Goal: Information Seeking & Learning: Find contact information

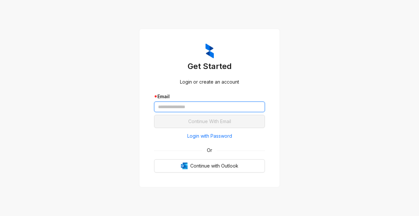
click at [182, 102] on input "text" at bounding box center [209, 107] width 111 height 11
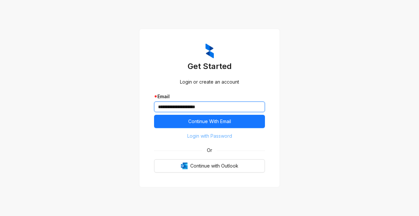
type input "**********"
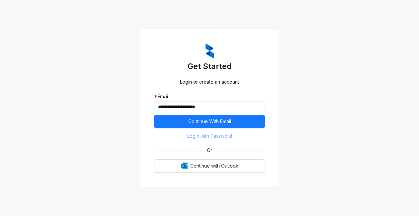
click at [193, 137] on span "Login with Password" at bounding box center [209, 135] width 45 height 7
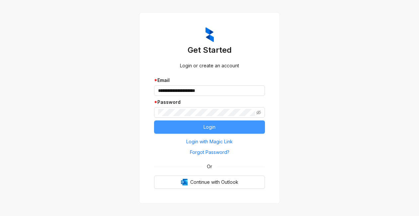
click at [182, 124] on button "Login" at bounding box center [209, 126] width 111 height 13
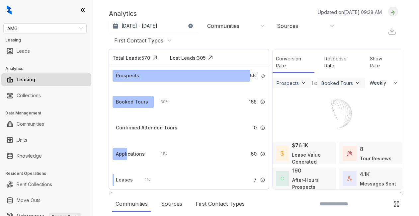
select select "******"
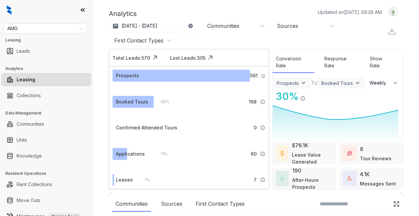
click at [240, 5] on div "Analytics Updated on [DATE] 09:28 AM Aug 8, 2025 - [DATE] [DATE] Last 7 days La…" at bounding box center [256, 108] width 326 height 216
click at [17, 155] on link "Knowledge" at bounding box center [29, 155] width 25 height 13
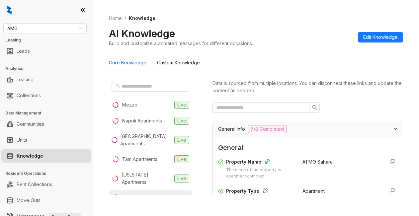
click at [268, 61] on div "Core Knowledge Custom Knowledge" at bounding box center [256, 62] width 294 height 15
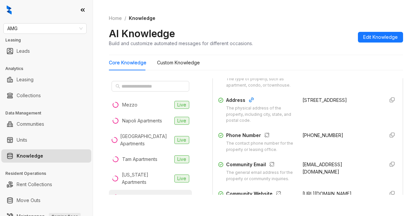
scroll to position [133, 0]
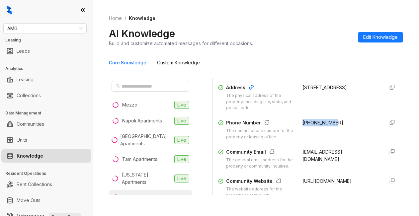
drag, startPoint x: 294, startPoint y: 128, endPoint x: 343, endPoint y: 129, distance: 48.8
click at [343, 129] on div "Phone Number The contact phone number for the property or leasing office. +1702…" at bounding box center [307, 129] width 179 height 21
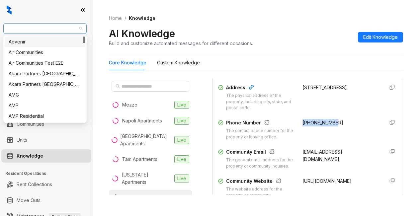
click at [52, 31] on span "AMG" at bounding box center [44, 29] width 75 height 10
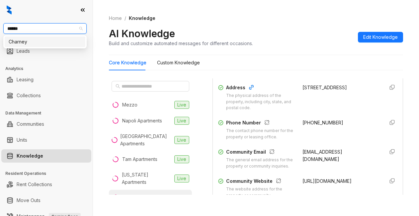
type input "*******"
click at [43, 46] on div "Charney" at bounding box center [45, 42] width 81 height 11
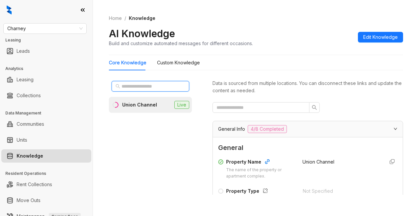
click at [123, 84] on input "text" at bounding box center [150, 86] width 58 height 7
click at [140, 104] on div "Union Channel" at bounding box center [139, 104] width 35 height 7
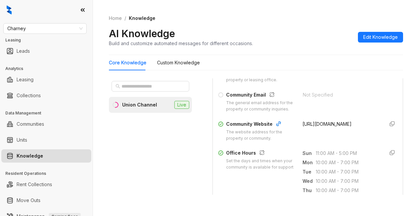
scroll to position [199, 0]
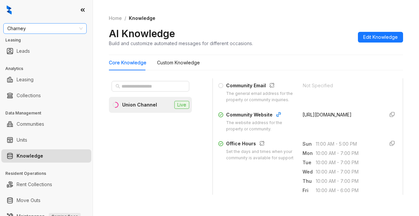
click at [43, 27] on span "Charney" at bounding box center [44, 29] width 75 height 10
type input "********"
click at [57, 41] on div "Westcorp" at bounding box center [45, 41] width 73 height 7
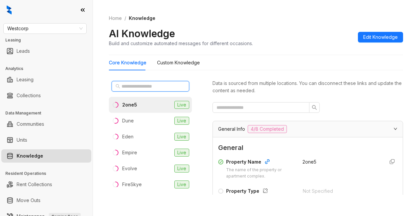
click at [144, 86] on input "text" at bounding box center [150, 86] width 58 height 7
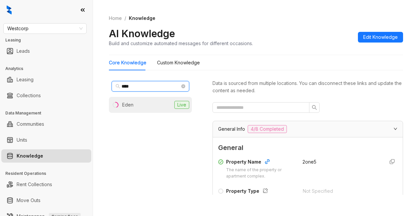
type input "****"
click at [138, 100] on li "Eden Live" at bounding box center [150, 105] width 83 height 16
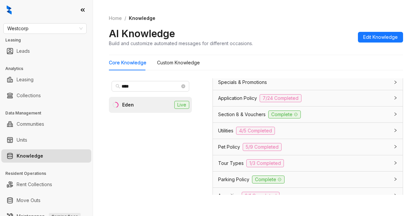
scroll to position [498, 0]
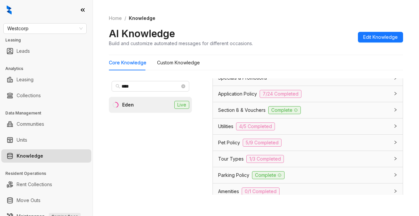
click at [236, 98] on span "Application Policy" at bounding box center [237, 93] width 39 height 7
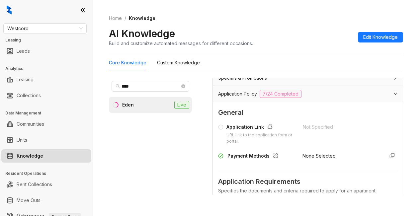
click at [303, 39] on div "AI Knowledge Build and customize automated messages for different occasions. Ed…" at bounding box center [256, 37] width 294 height 20
click at [273, 64] on div "Core Knowledge Custom Knowledge" at bounding box center [256, 62] width 294 height 15
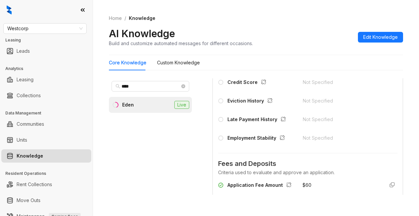
scroll to position [763, 0]
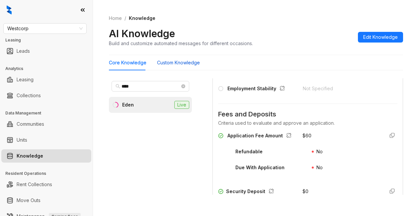
click at [174, 62] on Knowledge "Custom Knowledge" at bounding box center [178, 62] width 43 height 7
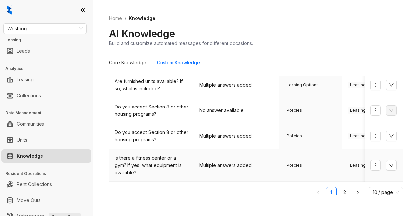
scroll to position [245, 0]
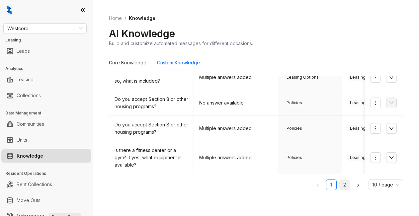
click at [340, 183] on link "2" at bounding box center [345, 185] width 10 height 10
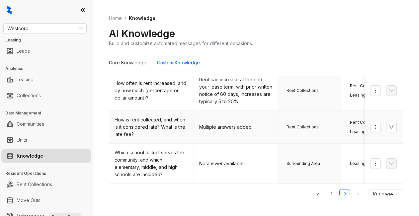
scroll to position [338, 0]
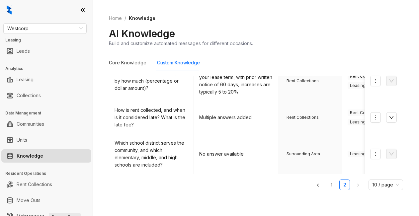
click at [248, 27] on div "Home / Knowledge AI Knowledge Build and customize automated messages for differ…" at bounding box center [256, 31] width 294 height 48
click at [29, 26] on span "Westcorp" at bounding box center [44, 29] width 75 height 10
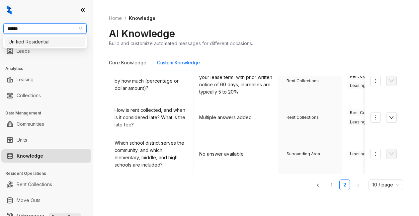
type input "*******"
click at [25, 44] on div "Unified Residential" at bounding box center [45, 41] width 73 height 7
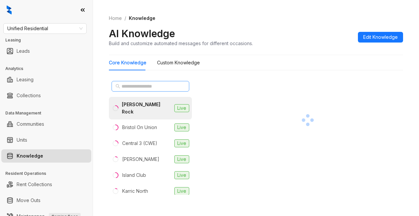
click at [125, 82] on span at bounding box center [151, 86] width 78 height 11
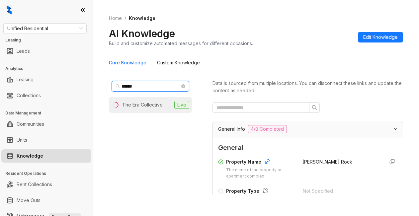
type input "******"
click at [144, 104] on div "The Era Collective" at bounding box center [142, 104] width 40 height 7
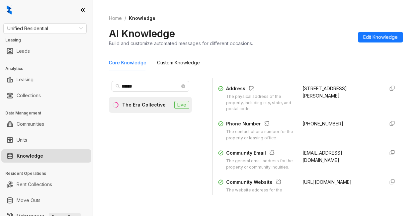
scroll to position [133, 0]
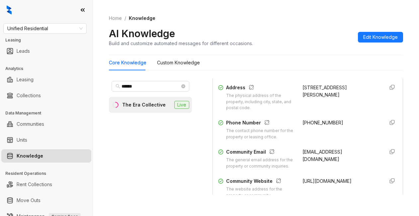
drag, startPoint x: 294, startPoint y: 91, endPoint x: 311, endPoint y: 105, distance: 21.7
click at [311, 105] on div "Address The physical address of the property, including city, state, and postal…" at bounding box center [307, 98] width 179 height 28
copy div "275 Union Blvd, St. Louis, MO, 63108"
drag, startPoint x: 294, startPoint y: 128, endPoint x: 315, endPoint y: 130, distance: 20.7
click at [328, 129] on div "Phone Number The contact phone number for the property or leasing office. +1314…" at bounding box center [307, 129] width 179 height 21
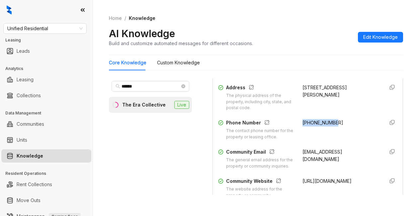
copy span "+13143677900"
click at [175, 185] on div "****** The Era Collective Live" at bounding box center [150, 136] width 83 height 117
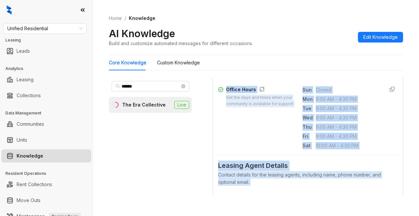
drag, startPoint x: 389, startPoint y: 206, endPoint x: 368, endPoint y: 215, distance: 22.8
click at [377, 207] on div "Home / Knowledge AI Knowledge Build and customize automated messages for differ…" at bounding box center [256, 108] width 326 height 216
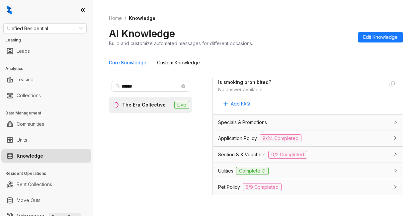
click at [317, 12] on div "Home / Knowledge AI Knowledge Build and customize automated messages for differ…" at bounding box center [256, 31] width 294 height 48
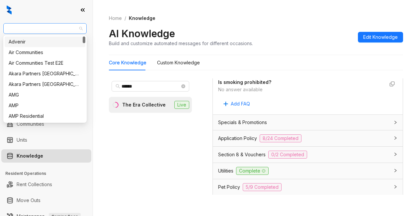
drag, startPoint x: 59, startPoint y: 26, endPoint x: 23, endPoint y: 27, distance: 36.2
click at [23, 27] on span "Unified Residential" at bounding box center [44, 29] width 75 height 10
type input "**"
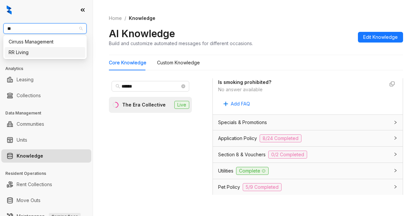
click at [8, 51] on div "RR Living" at bounding box center [45, 52] width 81 height 11
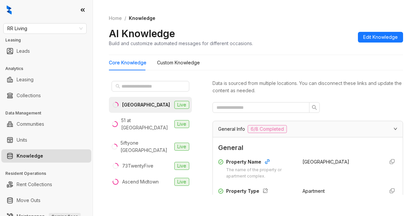
click at [285, 47] on div "Home / Knowledge AI Knowledge Build and customize automated messages for differ…" at bounding box center [256, 31] width 294 height 48
click at [41, 29] on span "RR Living" at bounding box center [44, 29] width 75 height 10
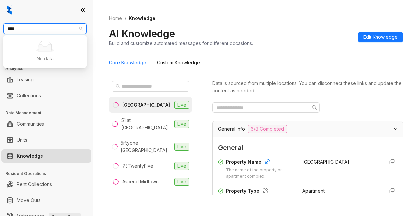
type input "***"
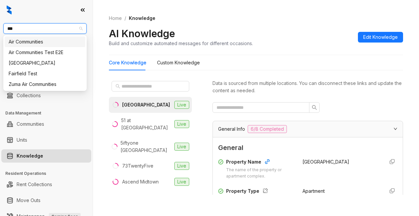
click at [41, 44] on div "Air Communities" at bounding box center [45, 41] width 73 height 7
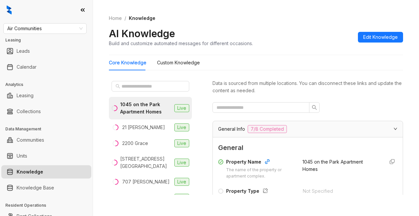
click at [285, 41] on div "AI Knowledge Build and customize automated messages for different occasions. Ed…" at bounding box center [256, 37] width 294 height 20
click at [124, 90] on input "text" at bounding box center [150, 86] width 58 height 7
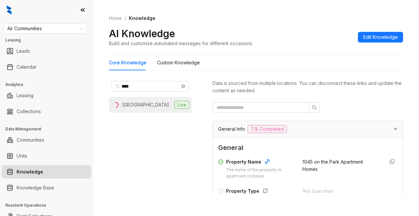
click at [139, 107] on div "Upton Place" at bounding box center [145, 104] width 47 height 7
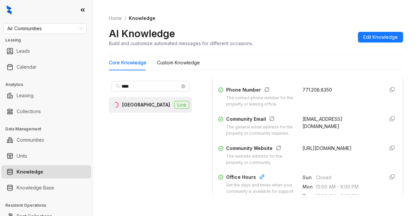
scroll to position [166, 0]
drag, startPoint x: 293, startPoint y: 93, endPoint x: 328, endPoint y: 97, distance: 34.8
click at [328, 97] on div "Phone Number The contact phone number for the property or leasing office. 771.2…" at bounding box center [307, 96] width 179 height 21
copy span "771.208.8350"
drag, startPoint x: 296, startPoint y: 124, endPoint x: 310, endPoint y: 131, distance: 15.9
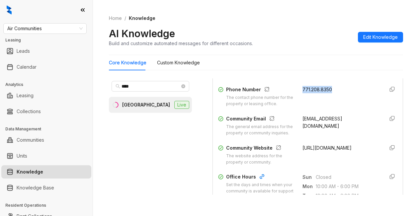
click at [310, 131] on div "uptonplace@aircommunities.com" at bounding box center [340, 125] width 76 height 21
copy span "uptonplace@aircommunities.com"
click at [263, 26] on div "Home / Knowledge AI Knowledge Build and customize automated messages for differ…" at bounding box center [256, 31] width 294 height 48
click at [134, 83] on input "****" at bounding box center [150, 86] width 58 height 7
drag, startPoint x: 134, startPoint y: 83, endPoint x: 112, endPoint y: 83, distance: 21.9
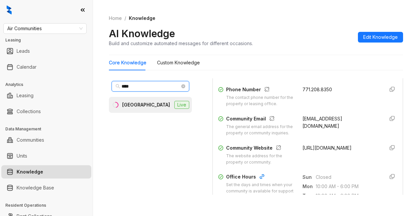
click at [112, 83] on span "****" at bounding box center [151, 86] width 78 height 11
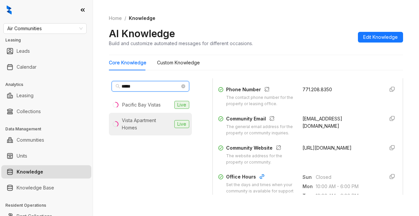
type input "*****"
click at [138, 122] on div "Vista Apartment Homes" at bounding box center [147, 124] width 50 height 15
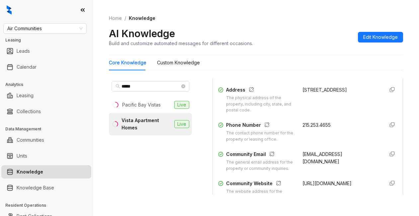
scroll to position [133, 0]
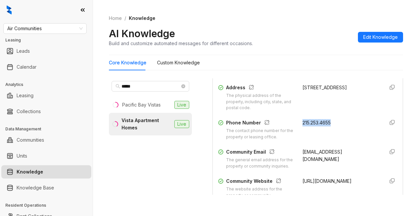
drag, startPoint x: 295, startPoint y: 128, endPoint x: 330, endPoint y: 128, distance: 34.9
click at [330, 128] on div "215.253.4655" at bounding box center [340, 129] width 76 height 21
copy span "215.253.4655"
click at [240, 22] on ol "Home / Knowledge" at bounding box center [256, 18] width 294 height 7
click at [53, 30] on span "Air Communities" at bounding box center [44, 29] width 75 height 10
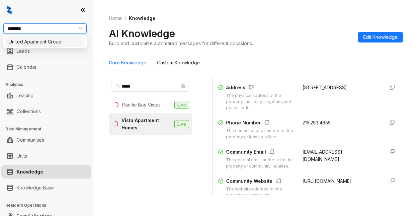
type input "*********"
click at [43, 43] on div "United Apartment Group" at bounding box center [45, 41] width 73 height 7
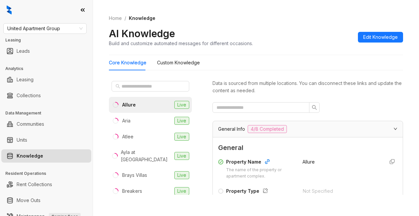
click at [306, 50] on div "Home / Knowledge AI Knowledge Build and customize automated messages for differ…" at bounding box center [256, 31] width 294 height 48
click at [125, 82] on span at bounding box center [151, 86] width 78 height 11
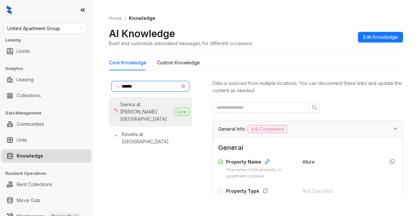
type input "******"
click at [141, 109] on div "Sienna at [PERSON_NAME][GEOGRAPHIC_DATA]" at bounding box center [145, 112] width 51 height 22
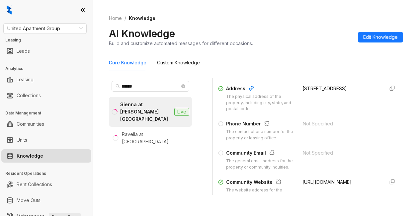
scroll to position [133, 0]
click at [233, 21] on ol "Home / Knowledge" at bounding box center [256, 18] width 294 height 7
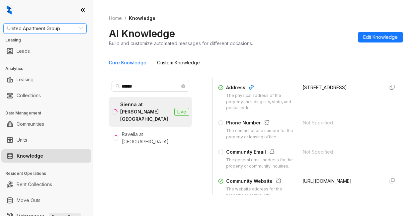
click at [67, 30] on span "United Apartment Group" at bounding box center [44, 29] width 75 height 10
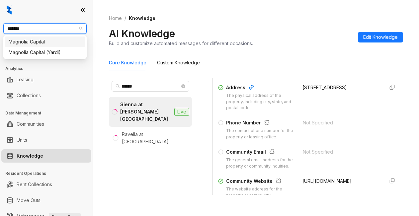
type input "********"
click at [55, 42] on div "Magnolia Capital" at bounding box center [45, 41] width 73 height 7
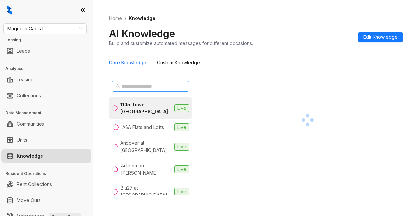
click at [123, 82] on span at bounding box center [151, 86] width 78 height 11
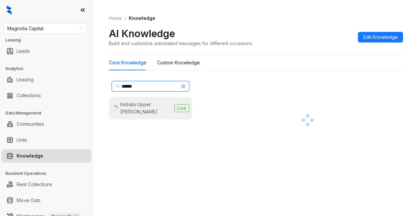
type input "******"
click at [134, 104] on div "Instrata Upper Kirby" at bounding box center [145, 108] width 51 height 15
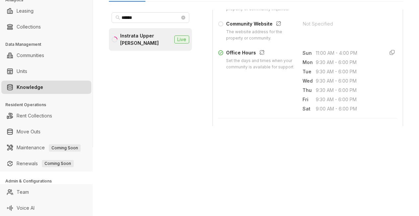
scroll to position [232, 0]
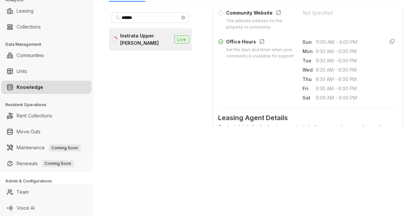
click at [285, 152] on div "Magnolia Capital Leasing Leads Analytics Leasing Collections Data Management Co…" at bounding box center [209, 108] width 419 height 216
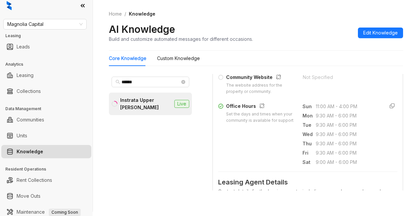
scroll to position [0, 0]
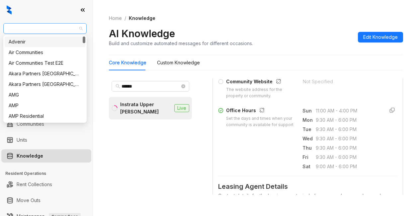
click at [63, 24] on span "Magnolia Capital" at bounding box center [44, 29] width 75 height 10
click at [24, 53] on div "Air Communities" at bounding box center [45, 52] width 73 height 7
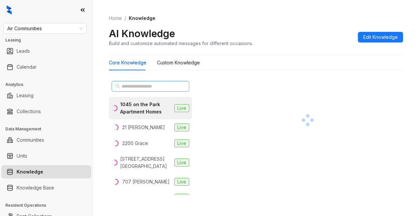
click at [141, 82] on span at bounding box center [151, 86] width 78 height 11
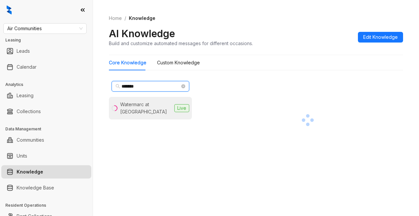
type input "*******"
click at [144, 108] on div "Watermarc at [GEOGRAPHIC_DATA]" at bounding box center [145, 108] width 51 height 15
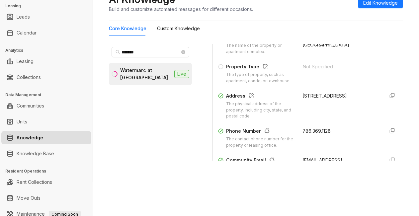
scroll to position [100, 0]
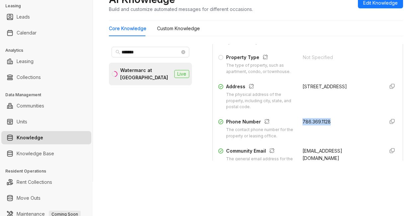
drag, startPoint x: 295, startPoint y: 128, endPoint x: 333, endPoint y: 127, distance: 37.5
click at [333, 127] on div "786.369.1128" at bounding box center [340, 128] width 76 height 21
copy span "786.369.1128"
click at [304, 22] on div "Core Knowledge Custom Knowledge" at bounding box center [256, 28] width 294 height 15
drag, startPoint x: 69, startPoint y: 47, endPoint x: 72, endPoint y: 40, distance: 7.5
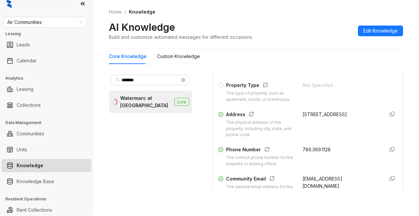
scroll to position [0, 0]
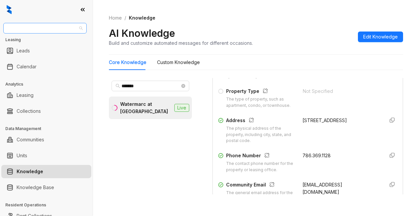
click at [56, 29] on span "Air Communities" at bounding box center [44, 28] width 75 height 10
type input "********"
click at [44, 41] on div "Magnolia Capital" at bounding box center [45, 41] width 73 height 7
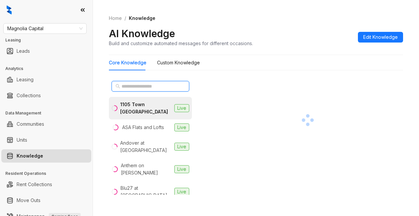
click at [125, 87] on input "text" at bounding box center [150, 86] width 58 height 7
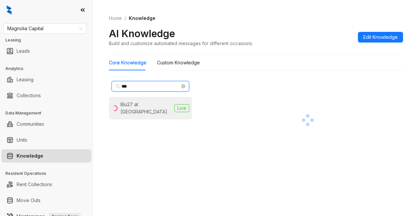
type input "***"
click at [141, 102] on div "Blu27 at [GEOGRAPHIC_DATA]" at bounding box center [145, 108] width 51 height 15
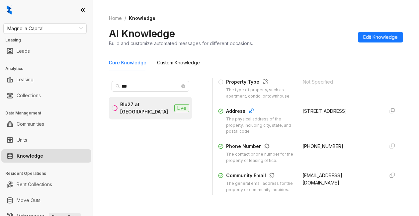
scroll to position [133, 0]
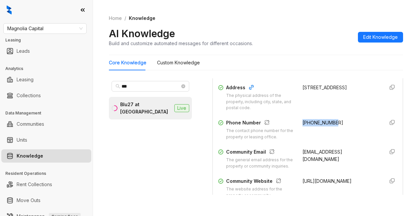
drag, startPoint x: 294, startPoint y: 127, endPoint x: 338, endPoint y: 132, distance: 44.8
click at [338, 132] on div "Phone Number The contact phone number for the property or leasing office. [PHON…" at bounding box center [307, 129] width 179 height 21
copy span "[PHONE_NUMBER]"
click at [313, 22] on div "Home / Knowledge AI Knowledge Build and customize automated messages for differ…" at bounding box center [256, 31] width 294 height 48
click at [67, 28] on span "Magnolia Capital" at bounding box center [44, 29] width 75 height 10
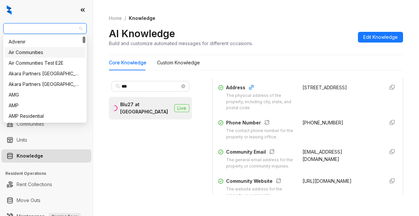
click at [35, 50] on div "Air Communities" at bounding box center [45, 52] width 73 height 7
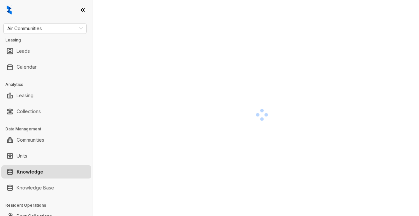
click at [249, 64] on div at bounding box center [262, 115] width 306 height 216
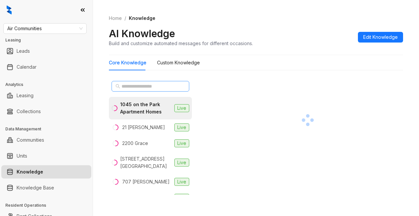
click at [128, 82] on span at bounding box center [151, 86] width 78 height 11
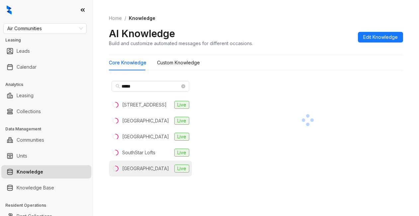
click at [142, 172] on div "[GEOGRAPHIC_DATA]" at bounding box center [145, 168] width 47 height 7
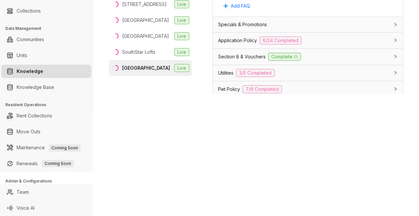
scroll to position [465, 0]
click at [235, 45] on span "Application Policy" at bounding box center [237, 41] width 39 height 7
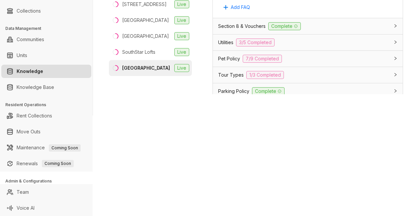
scroll to position [1394, 0]
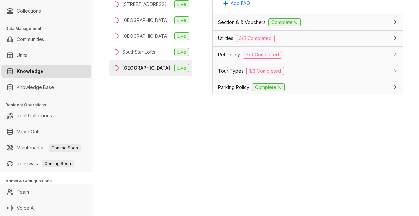
click at [225, 42] on span "Utilities" at bounding box center [225, 38] width 15 height 7
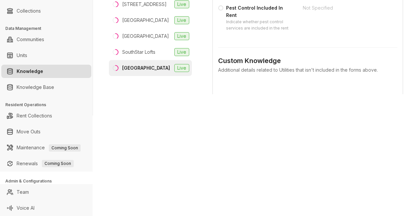
scroll to position [1626, 0]
click at [258, 74] on div "Custom Knowledge Additional details related to Utilities that isn't included in…" at bounding box center [307, 94] width 179 height 110
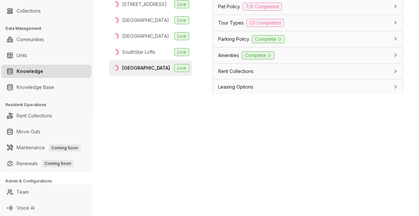
scroll to position [1792, 0]
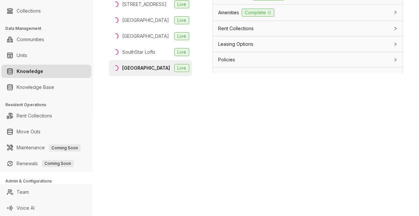
scroll to position [2257, 0]
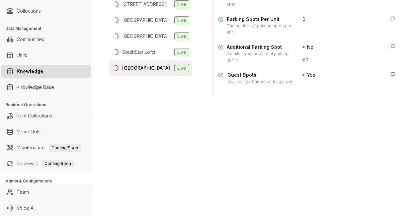
scroll to position [2357, 0]
click at [272, 132] on div "Air Communities Leasing Leads Calendar Analytics Leasing Collections Data Manag…" at bounding box center [209, 108] width 419 height 216
click at [306, 139] on div "Air Communities Leasing Leads Calendar Analytics Leasing Collections Data Manag…" at bounding box center [209, 108] width 419 height 216
click at [287, 168] on div "Air Communities Leasing Leads Calendar Analytics Leasing Collections Data Manag…" at bounding box center [209, 108] width 419 height 216
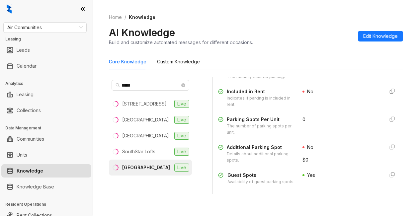
scroll to position [0, 0]
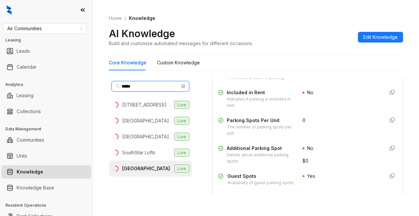
click at [140, 85] on input "*****" at bounding box center [150, 86] width 58 height 7
drag, startPoint x: 140, startPoint y: 85, endPoint x: 134, endPoint y: 86, distance: 6.4
click at [134, 86] on input "*****" at bounding box center [150, 86] width 58 height 7
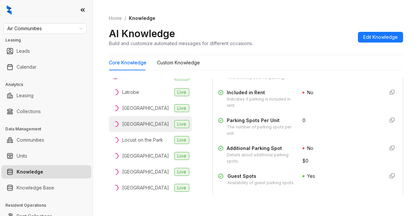
scroll to position [465, 0]
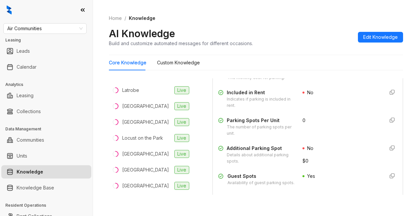
type input "*"
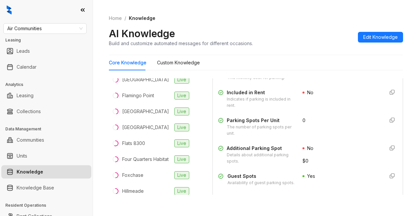
scroll to position [0, 0]
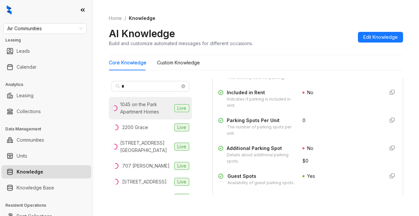
click at [130, 111] on div "1045 on the Park Apartment Homes" at bounding box center [145, 108] width 51 height 15
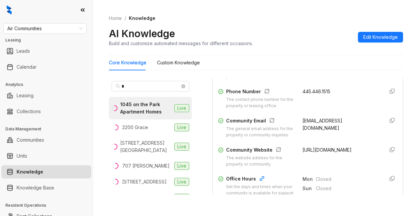
scroll to position [199, 0]
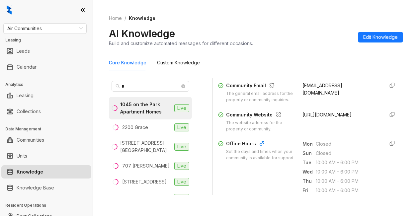
drag, startPoint x: 294, startPoint y: 124, endPoint x: 359, endPoint y: 131, distance: 65.0
click at [359, 131] on div "Community Website The website address for the property or community. http://104…" at bounding box center [307, 121] width 179 height 21
copy span "http://1045onthepark.com"
click at [285, 66] on div "Core Knowledge Custom Knowledge" at bounding box center [256, 62] width 294 height 15
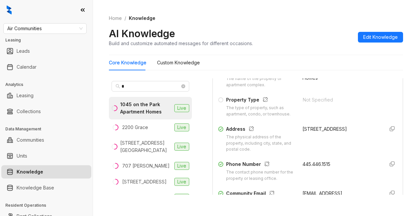
scroll to position [66, 0]
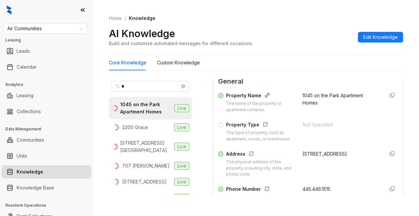
drag, startPoint x: 296, startPoint y: 160, endPoint x: 347, endPoint y: 162, distance: 50.8
click at [347, 158] on div "1045 Piedmont Ave NE" at bounding box center [340, 153] width 76 height 7
copy div "1045 Piedmont Ave NE"
click at [288, 31] on div "AI Knowledge Build and customize automated messages for different occasions. Ed…" at bounding box center [256, 37] width 294 height 20
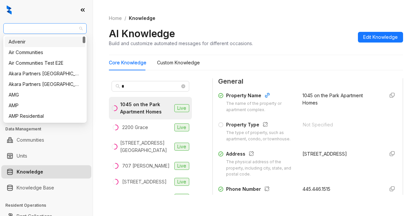
click at [52, 28] on span "Air Communities" at bounding box center [44, 29] width 75 height 10
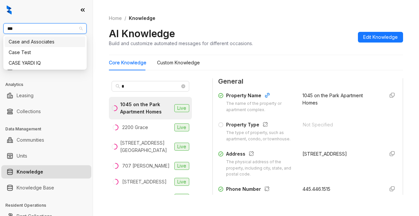
type input "****"
click at [51, 41] on div "Case and Associates" at bounding box center [45, 41] width 73 height 7
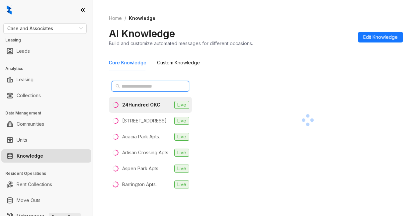
click at [125, 86] on input "text" at bounding box center [150, 86] width 58 height 7
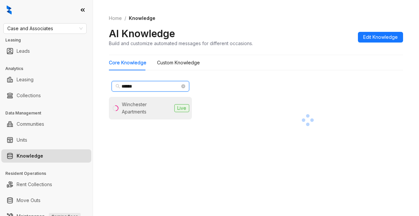
type input "******"
click at [135, 108] on div "Winchester Apartments" at bounding box center [147, 108] width 50 height 15
click at [257, 135] on div at bounding box center [307, 119] width 191 height 83
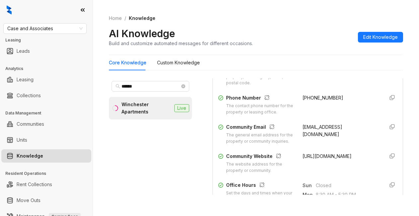
scroll to position [166, 0]
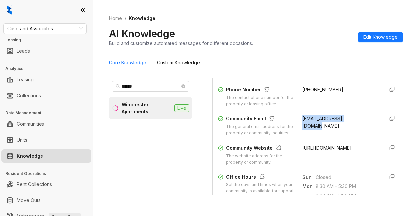
drag, startPoint x: 293, startPoint y: 126, endPoint x: 357, endPoint y: 127, distance: 64.7
click at [357, 127] on div "Community Email The general email address for the property or community inquiri…" at bounding box center [307, 125] width 179 height 21
copy span "[EMAIL_ADDRESS][DOMAIN_NAME]"
click at [319, 50] on div "Home / Knowledge AI Knowledge Build and customize automated messages for differ…" at bounding box center [256, 31] width 294 height 48
click at [276, 28] on div "AI Knowledge Build and customize automated messages for different occasions. Ed…" at bounding box center [256, 37] width 294 height 20
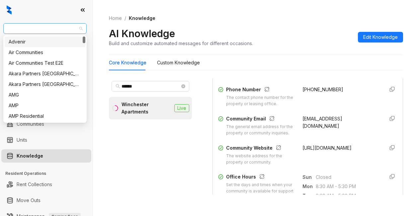
click at [58, 30] on span "Case and Associates" at bounding box center [44, 29] width 75 height 10
click at [35, 52] on div "Air Communities" at bounding box center [45, 52] width 73 height 7
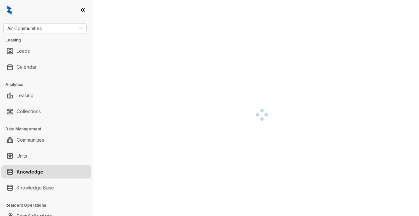
click at [116, 34] on div at bounding box center [262, 115] width 306 height 216
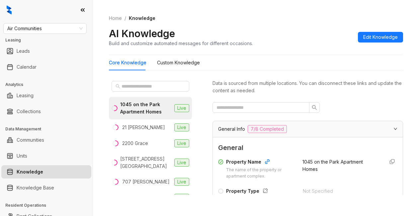
click at [286, 27] on div "Home / Knowledge AI Knowledge Build and customize automated messages for differ…" at bounding box center [256, 31] width 294 height 48
click at [123, 87] on input "text" at bounding box center [150, 86] width 58 height 7
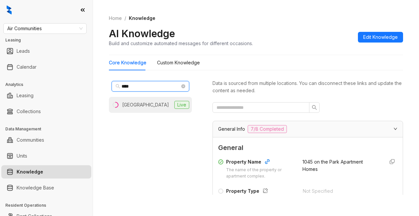
type input "****"
click at [143, 105] on div "[GEOGRAPHIC_DATA]" at bounding box center [145, 104] width 47 height 7
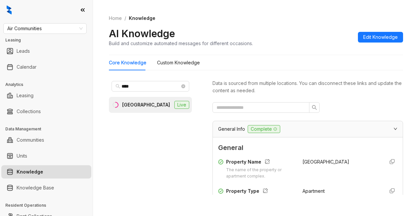
click at [264, 63] on div "Core Knowledge Custom Knowledge" at bounding box center [256, 62] width 294 height 15
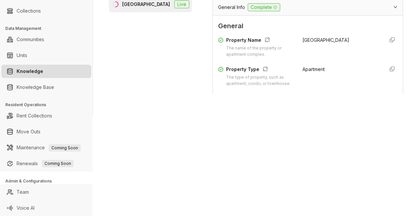
scroll to position [100, 0]
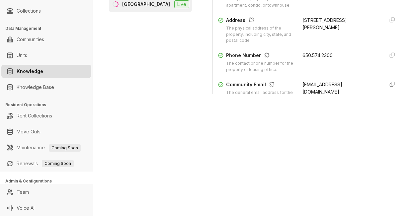
drag, startPoint x: 296, startPoint y: 132, endPoint x: 310, endPoint y: 127, distance: 14.4
click at [299, 130] on div "Air Communities Leasing Leads Calendar Analytics Leasing Collections Data Manag…" at bounding box center [209, 108] width 419 height 216
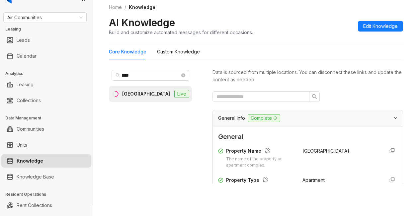
scroll to position [0, 0]
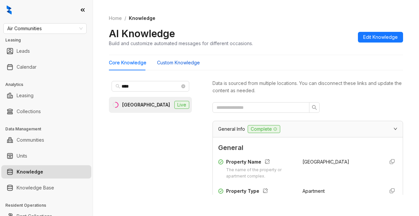
click at [178, 65] on Knowledge "Custom Knowledge" at bounding box center [178, 62] width 43 height 7
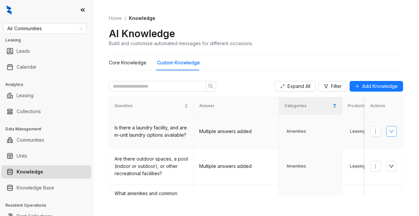
click at [386, 128] on button "button" at bounding box center [391, 131] width 11 height 11
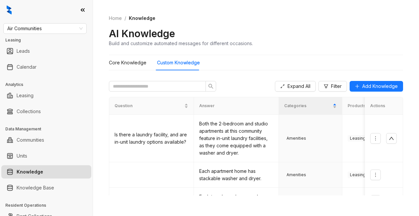
click at [268, 31] on div "AI Knowledge Build and customize automated messages for different occasions." at bounding box center [256, 37] width 294 height 20
